Goal: Transaction & Acquisition: Subscribe to service/newsletter

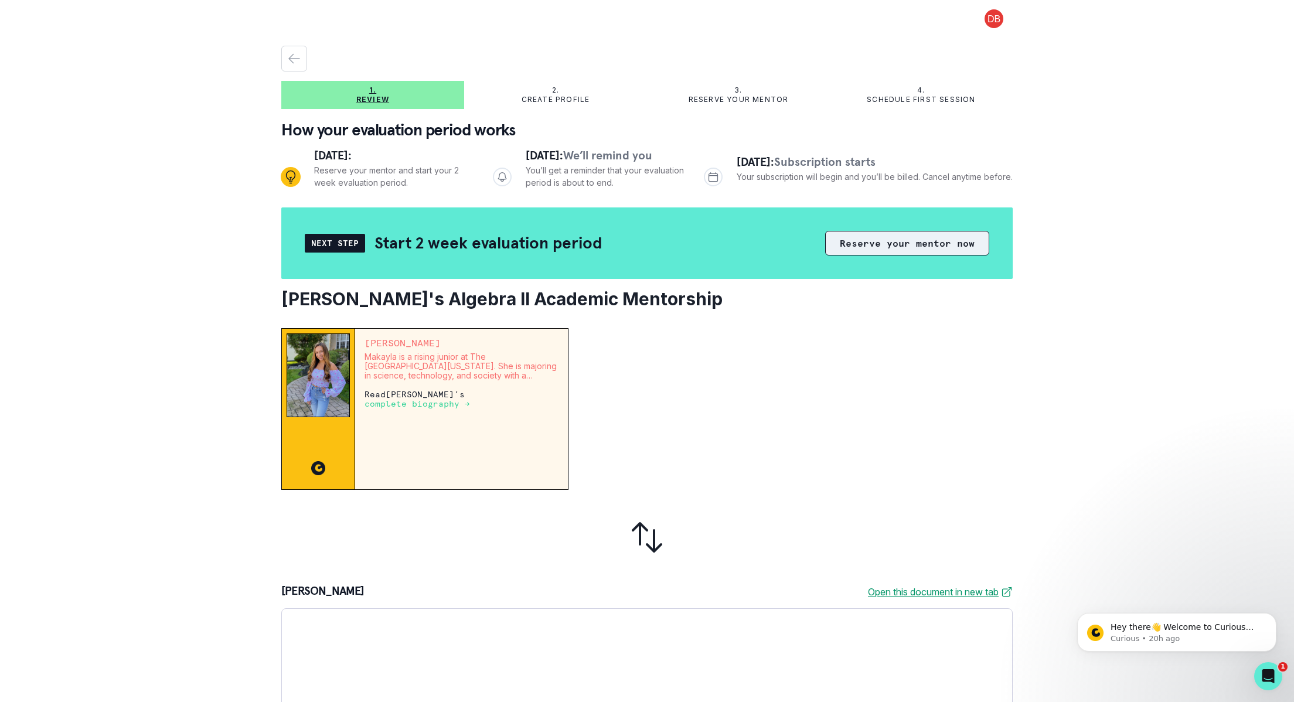
click at [877, 246] on button "Reserve your mentor now" at bounding box center [907, 243] width 164 height 25
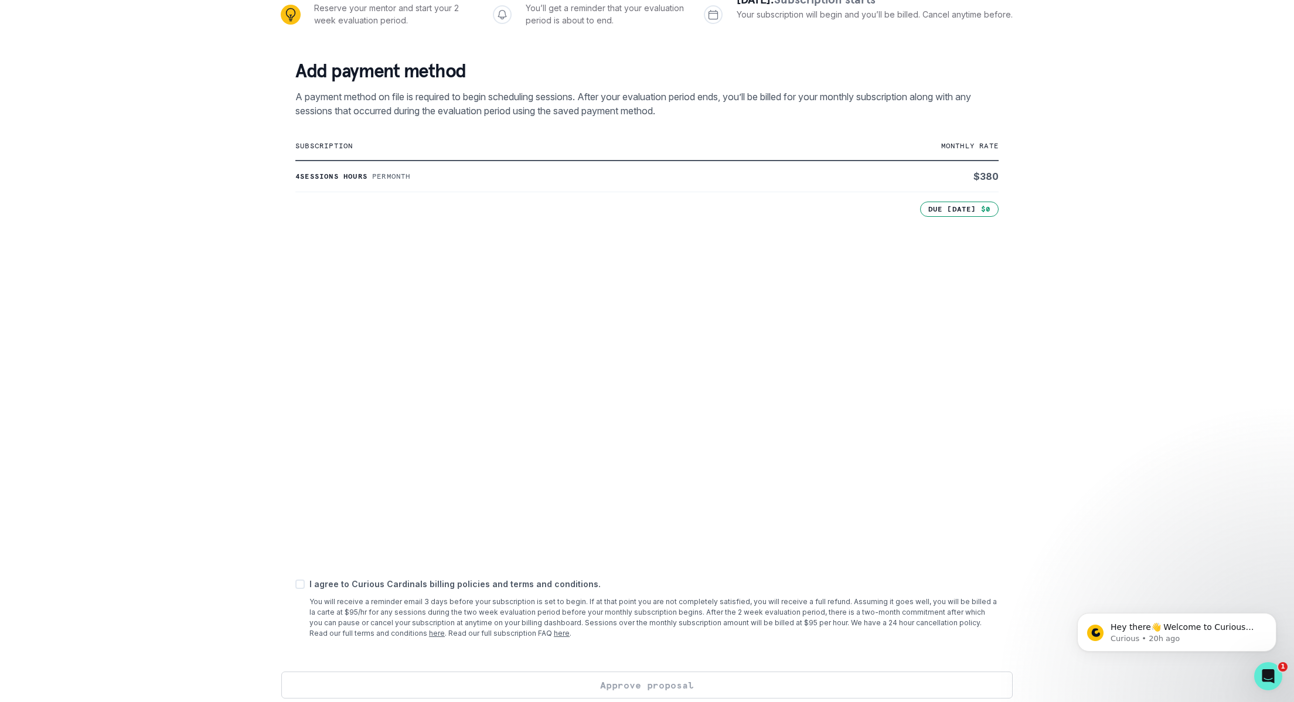
scroll to position [164, 0]
click at [298, 583] on span at bounding box center [299, 583] width 9 height 9
click at [295, 583] on input "checkbox" at bounding box center [295, 583] width 1 height 1
checkbox input "true"
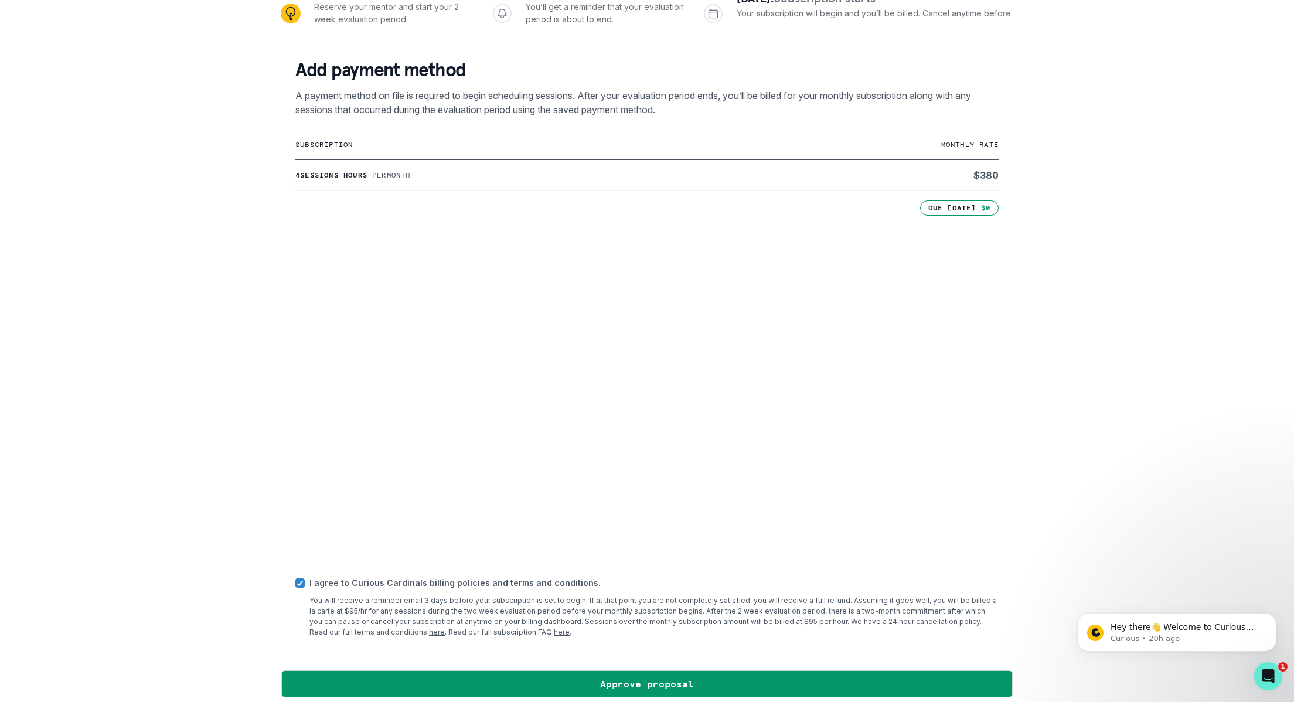
scroll to position [173, 0]
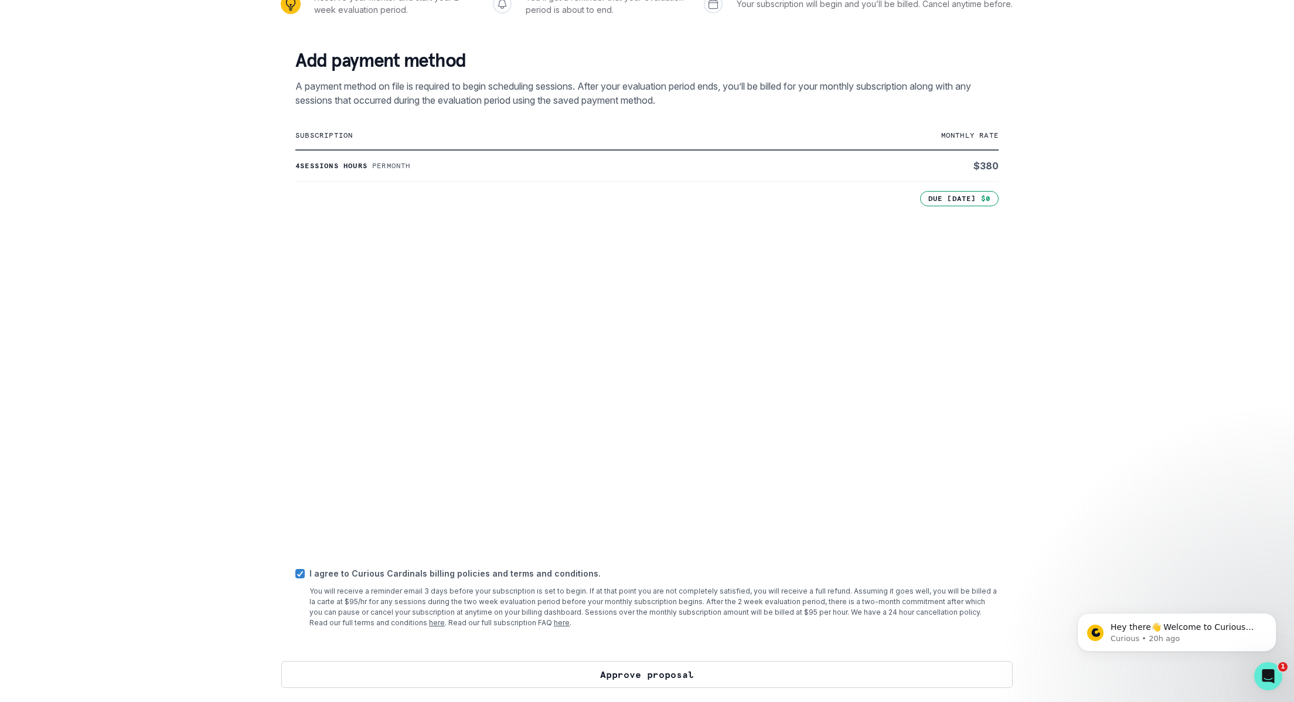
click at [600, 672] on button "Approve proposal" at bounding box center [646, 674] width 731 height 27
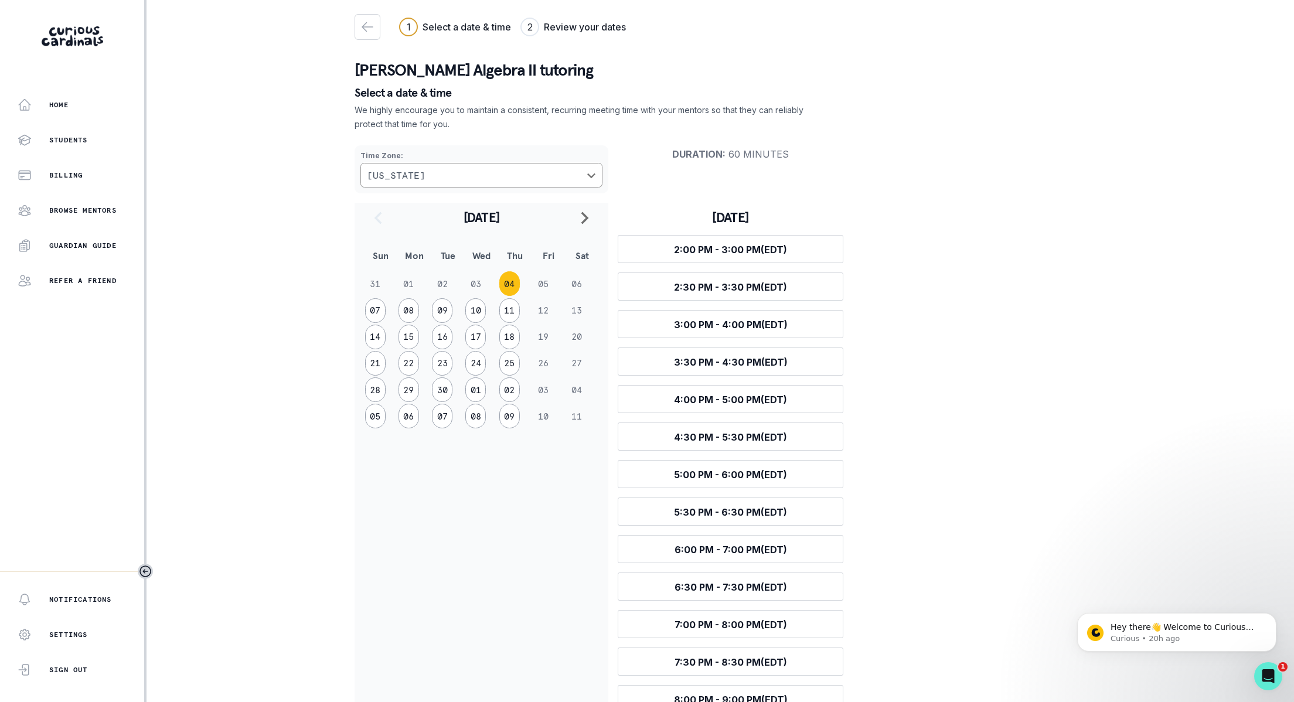
click at [575, 283] on td "06" at bounding box center [582, 284] width 33 height 26
click at [375, 305] on button "07" at bounding box center [375, 310] width 21 height 25
click at [692, 583] on span "4:00 PM - 5:00 PM (EDT)" at bounding box center [730, 587] width 113 height 12
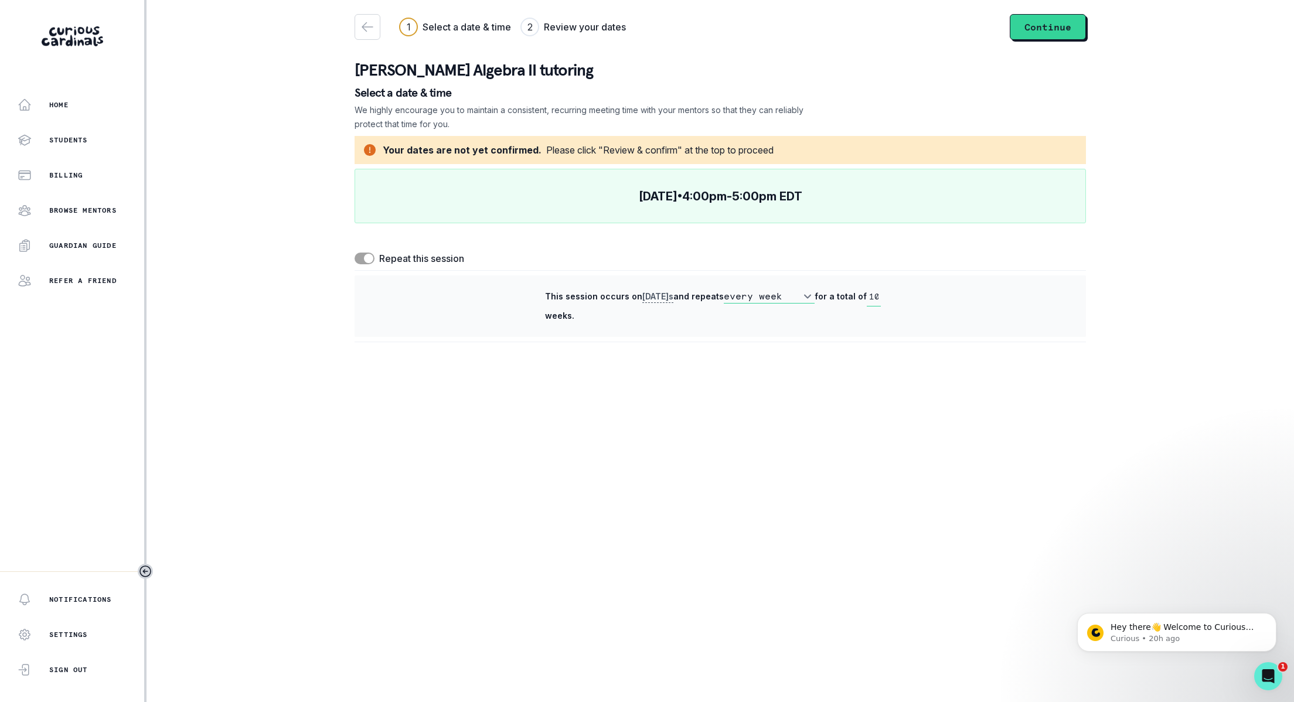
click at [363, 259] on span at bounding box center [365, 259] width 20 height 12
click at [355, 253] on input "checkbox" at bounding box center [354, 252] width 1 height 1
click at [366, 259] on span at bounding box center [365, 259] width 20 height 12
click at [355, 253] on input "checkbox" at bounding box center [354, 252] width 1 height 1
checkbox input "true"
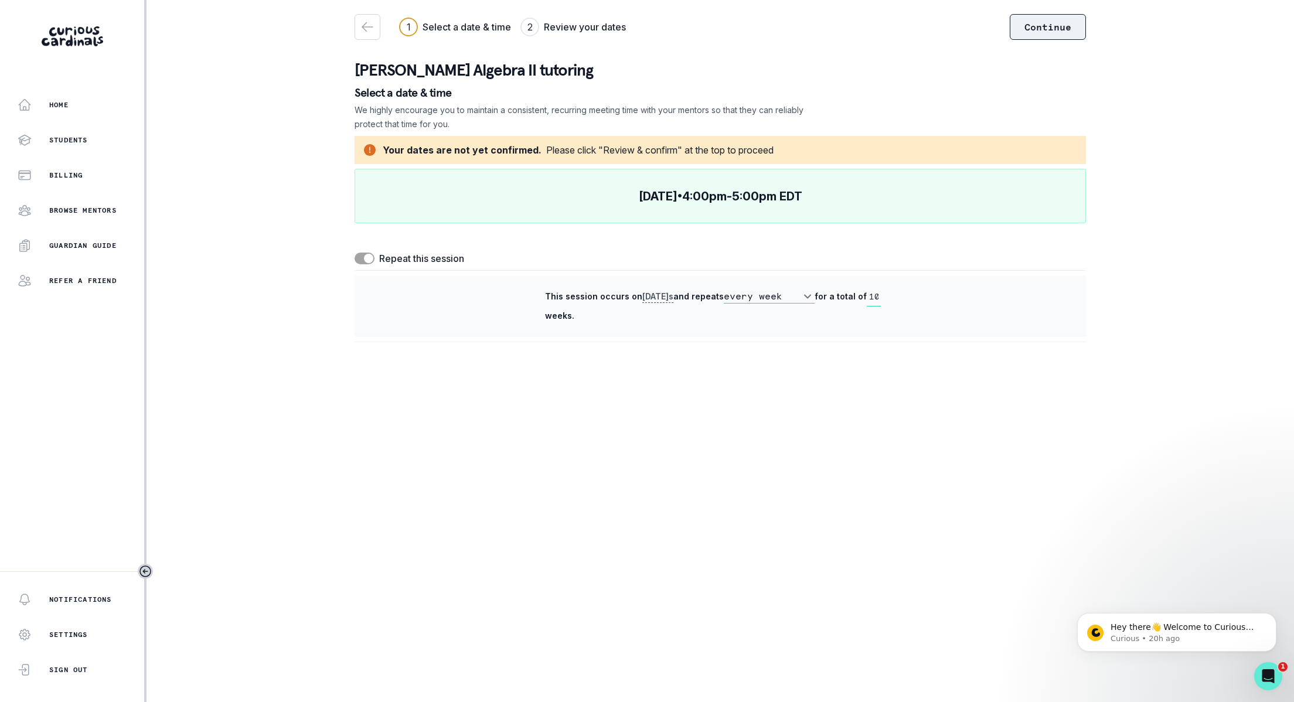
click at [1039, 29] on button "Continue" at bounding box center [1048, 27] width 76 height 26
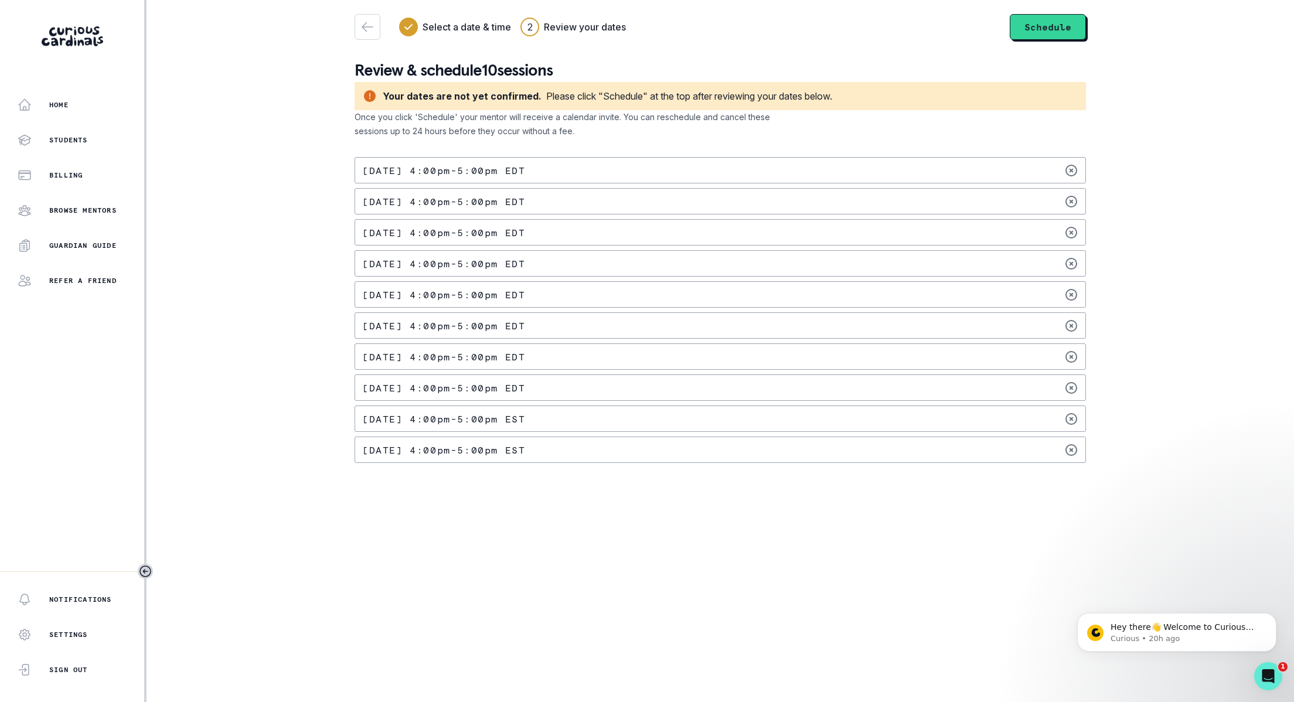
click at [913, 169] on div "[DATE] 4:00pm - 5:00pm EDT" at bounding box center [720, 170] width 731 height 26
click at [1053, 28] on button "Schedule" at bounding box center [1048, 27] width 76 height 26
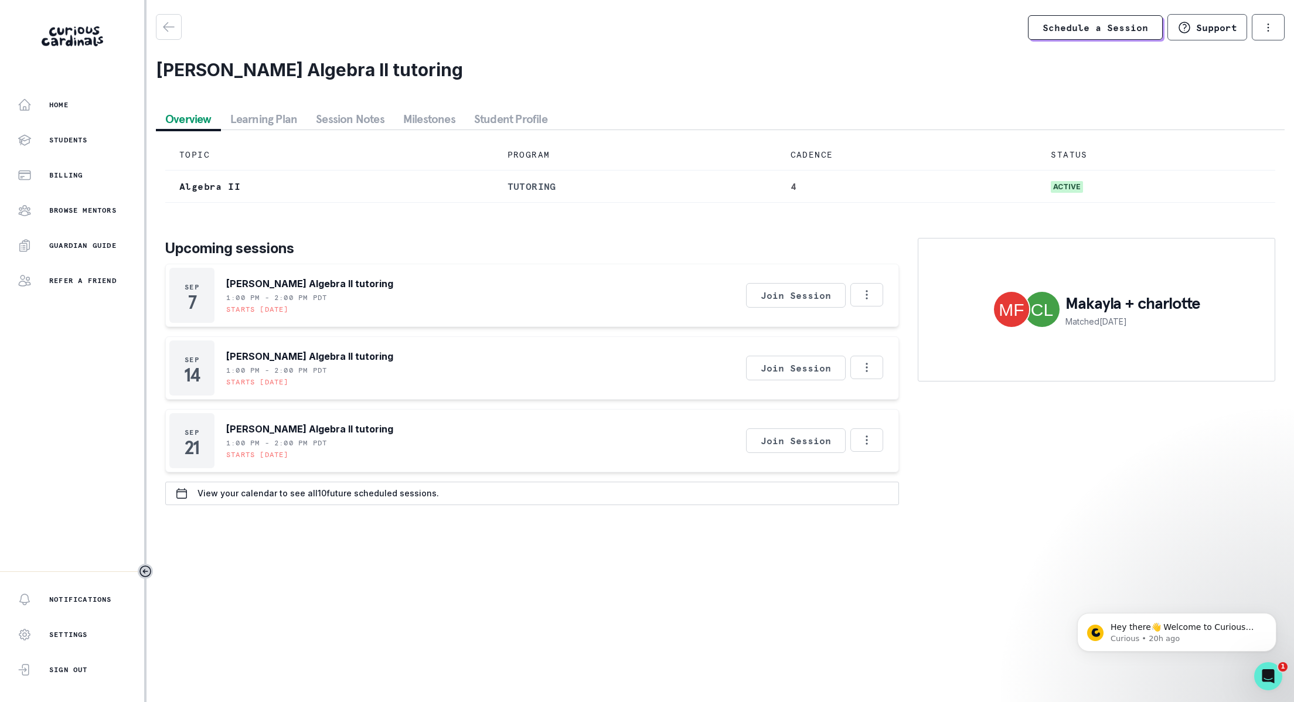
click at [1090, 323] on p "Matched [DATE]" at bounding box center [1133, 321] width 135 height 12
click at [97, 209] on p "Browse Mentors" at bounding box center [82, 210] width 67 height 9
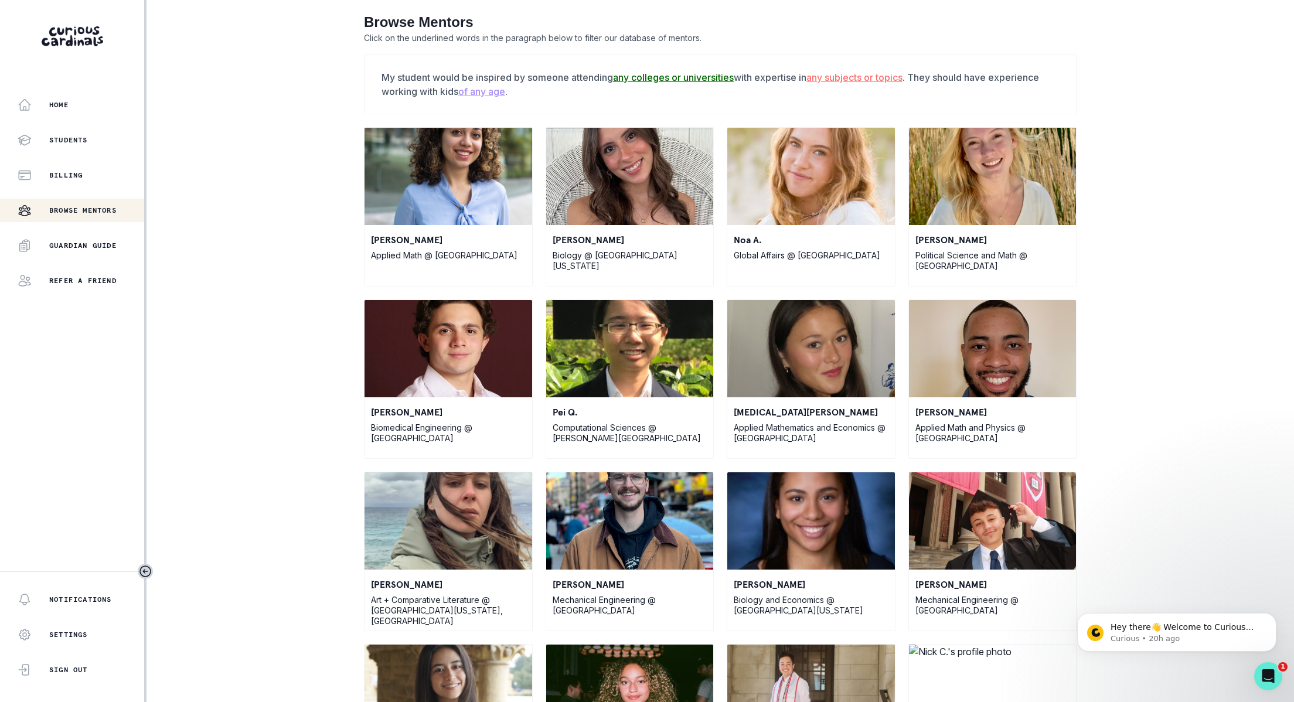
click at [671, 75] on u "any colleges or universities" at bounding box center [673, 78] width 121 height 12
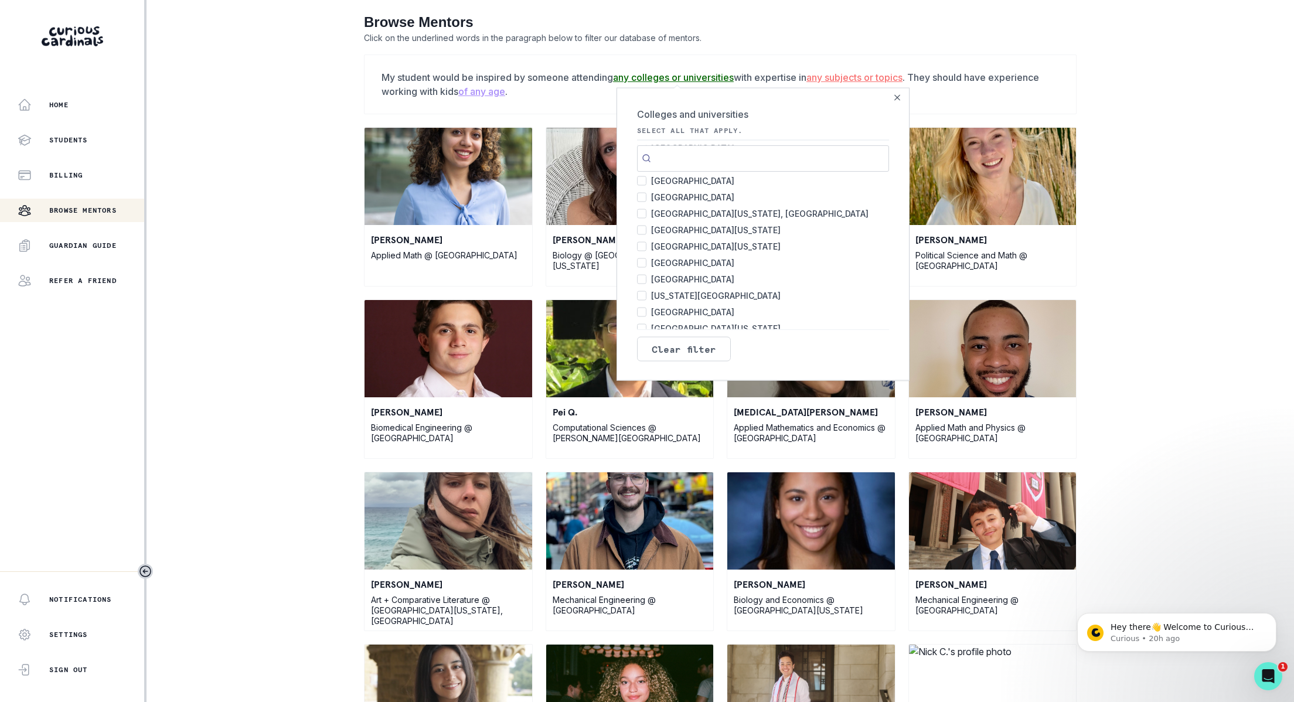
scroll to position [134, 0]
click at [661, 266] on span "[GEOGRAPHIC_DATA]" at bounding box center [692, 263] width 83 height 16
click at [646, 266] on input "[GEOGRAPHIC_DATA] 14" at bounding box center [641, 262] width 9 height 9
checkbox input "true"
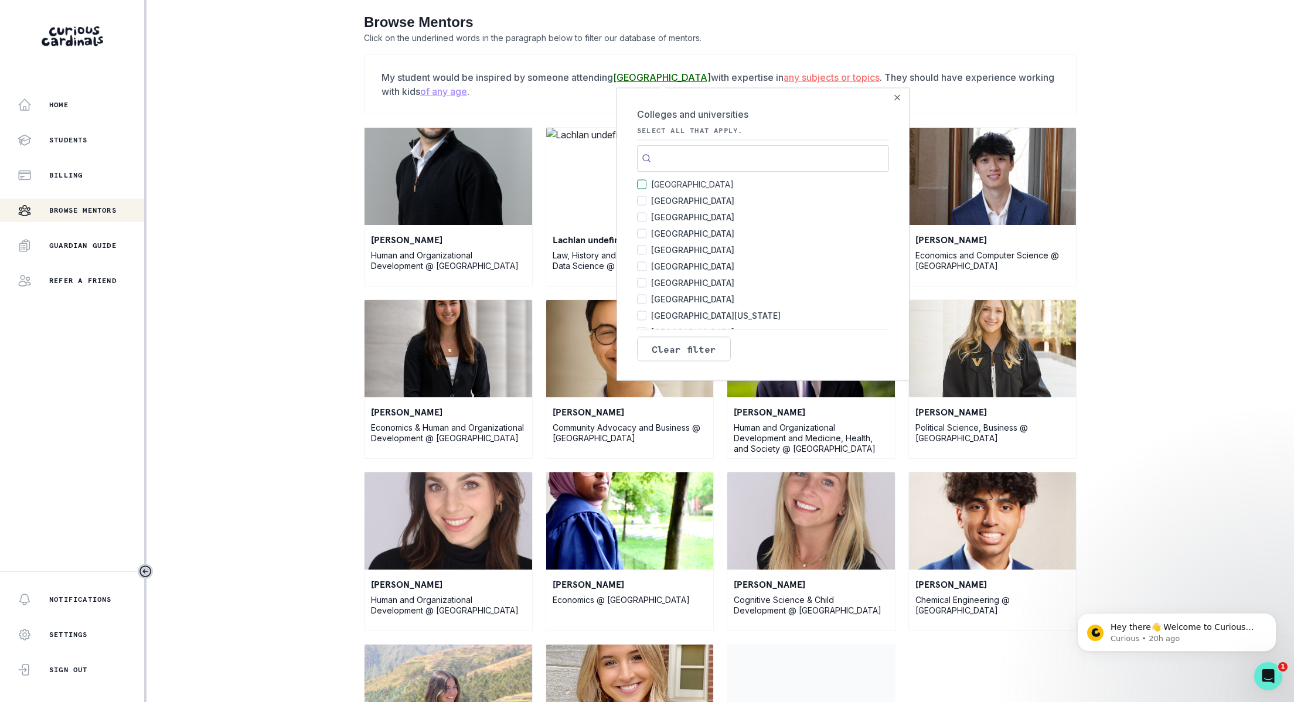
click at [221, 230] on div "Home Students Billing Browse Mentors Guardian Guide Refer a friend Notification…" at bounding box center [647, 351] width 1294 height 702
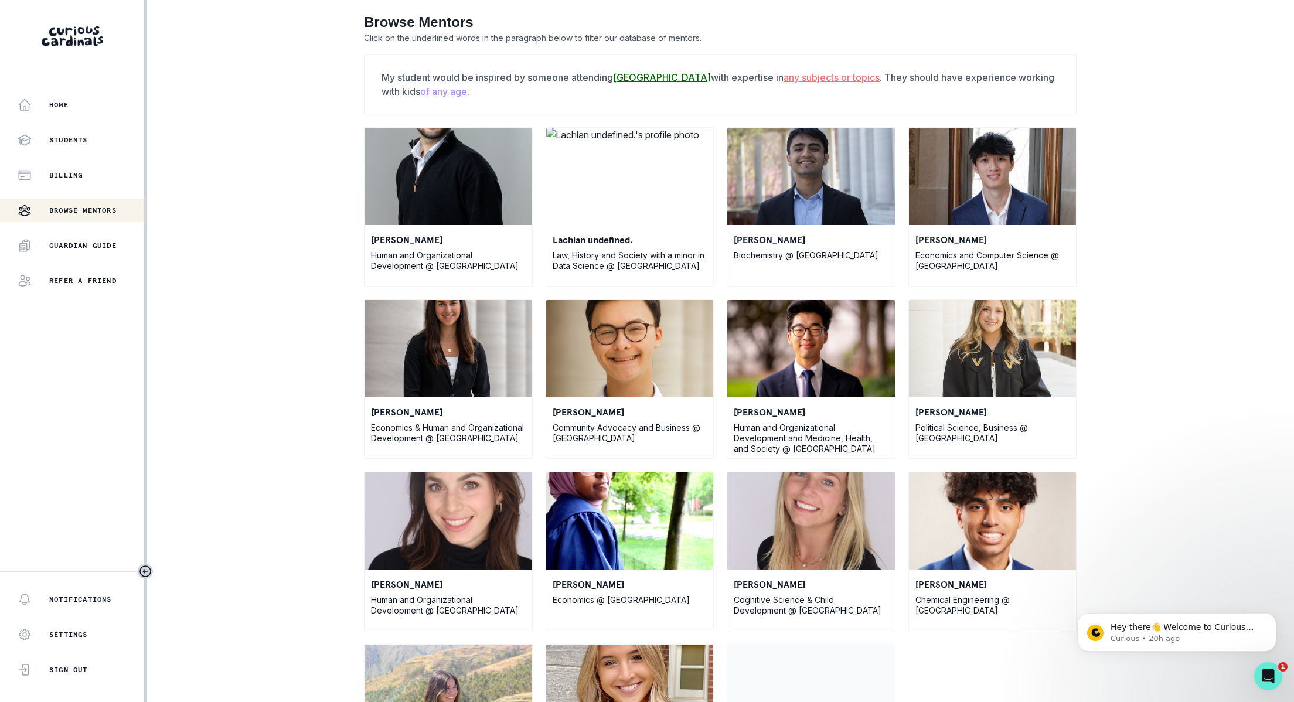
click at [1002, 358] on img at bounding box center [993, 348] width 168 height 97
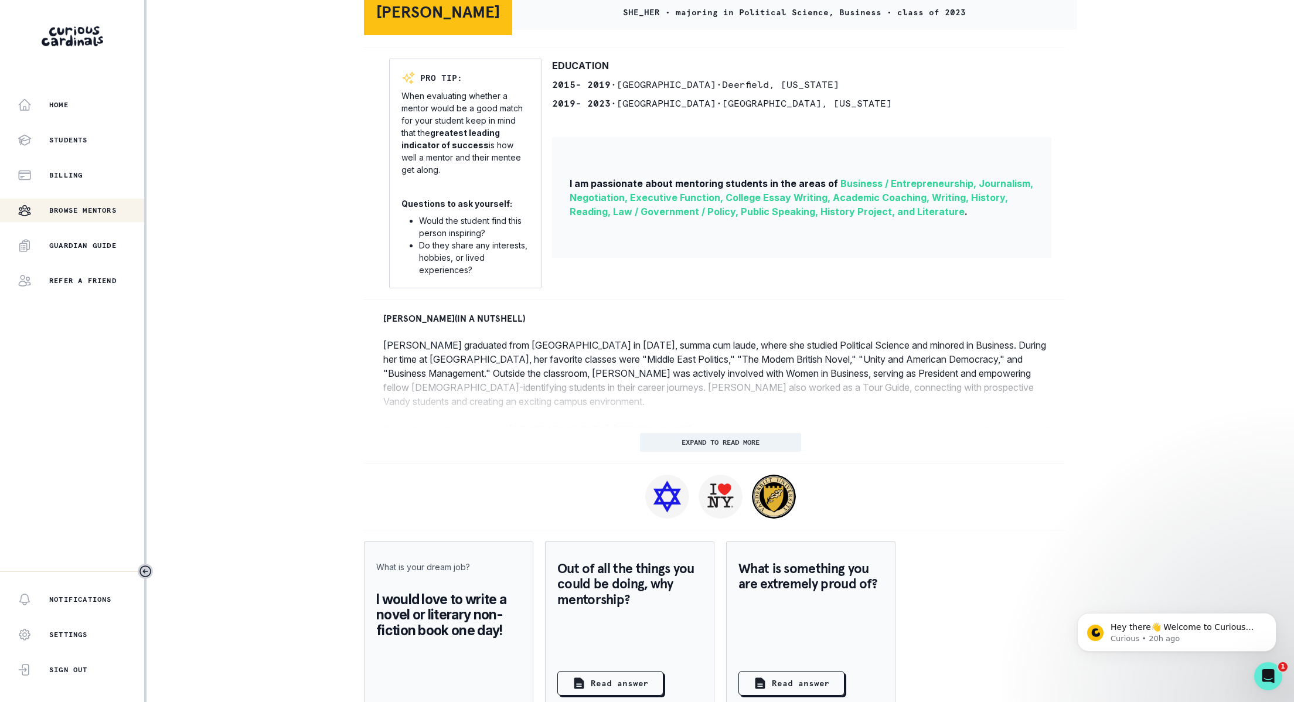
scroll to position [290, 0]
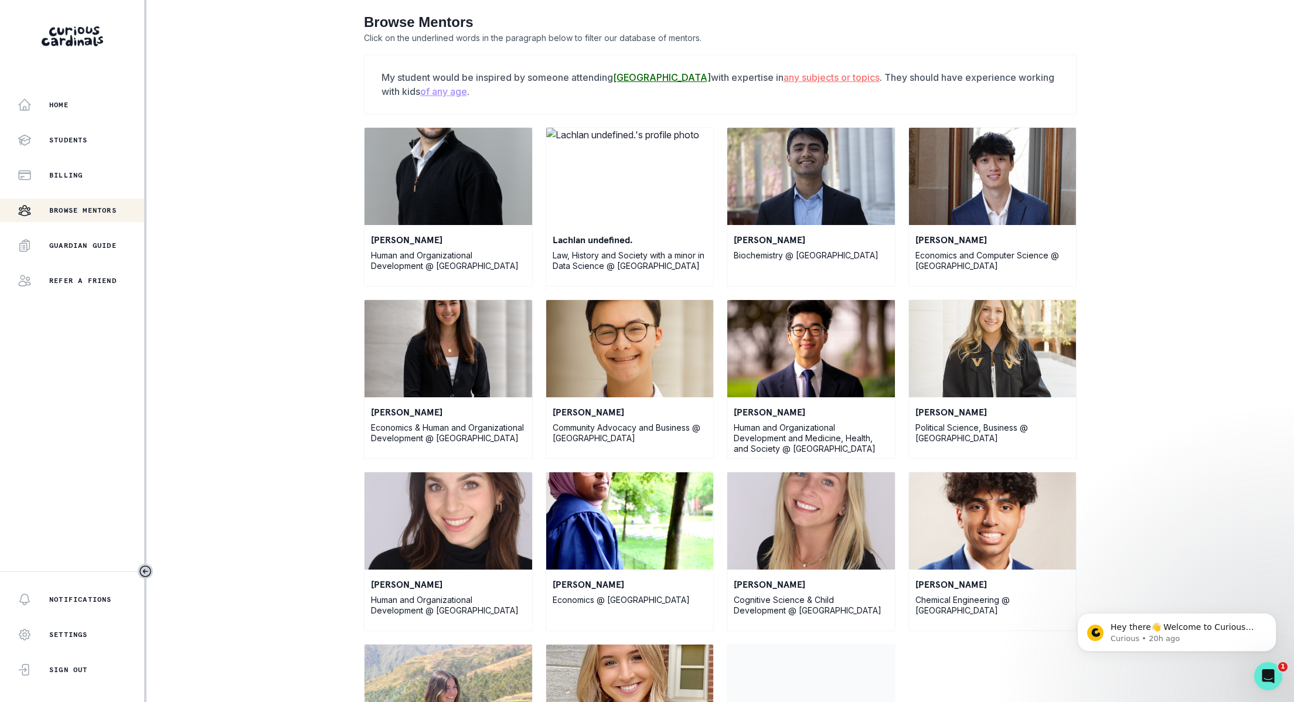
scroll to position [81, 0]
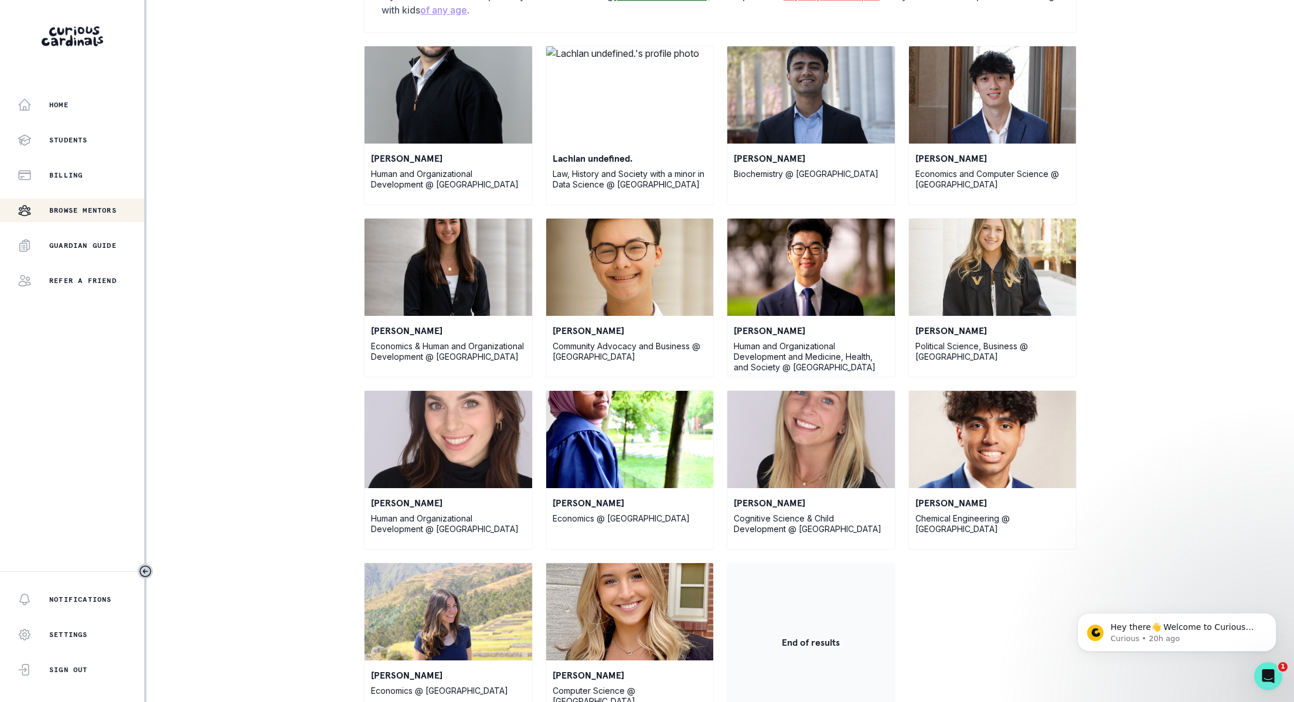
click at [456, 430] on img at bounding box center [449, 439] width 168 height 97
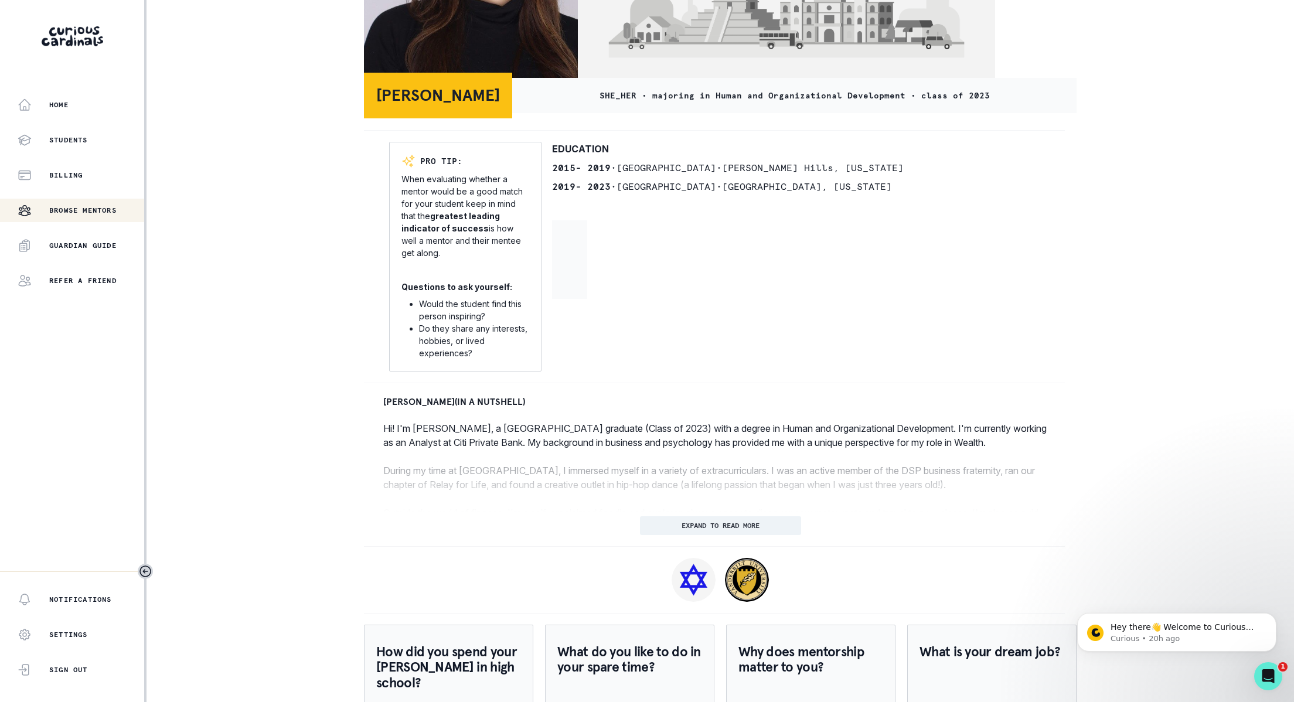
scroll to position [196, 0]
